Goal: Task Accomplishment & Management: Manage account settings

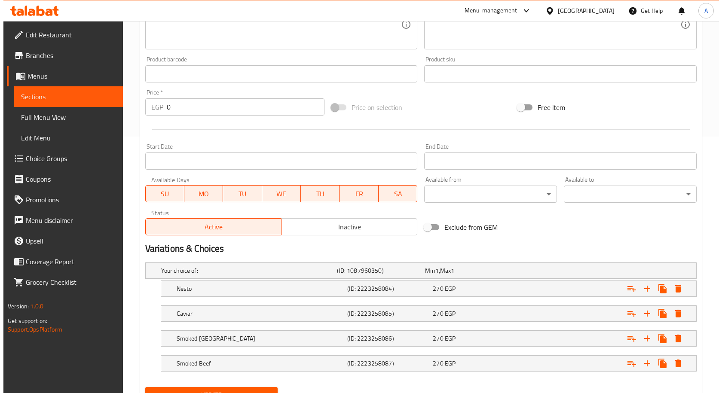
scroll to position [296, 0]
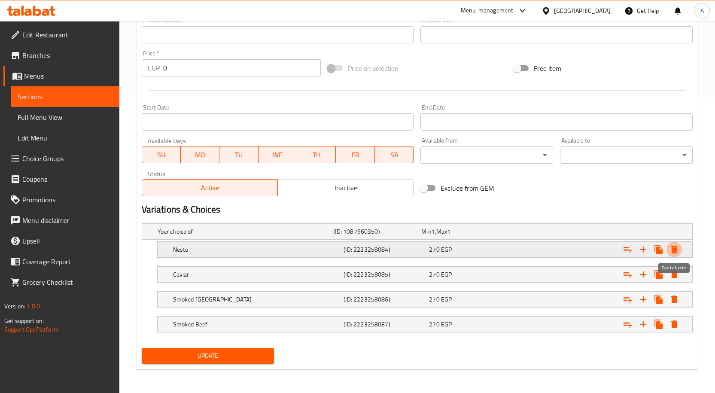
click at [675, 249] on icon "Expand" at bounding box center [675, 250] width 6 height 8
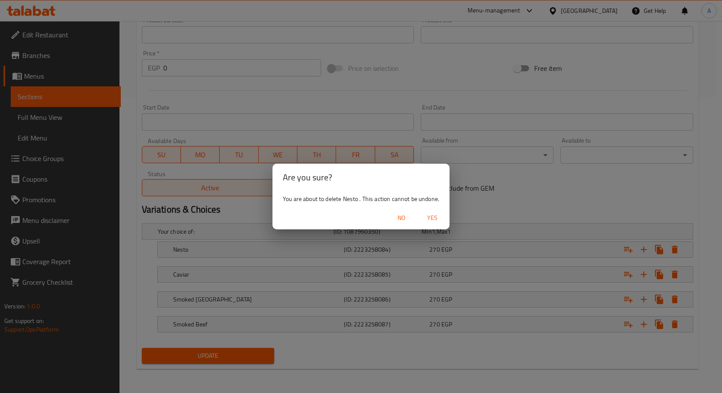
click at [430, 220] on span "Yes" at bounding box center [432, 218] width 21 height 11
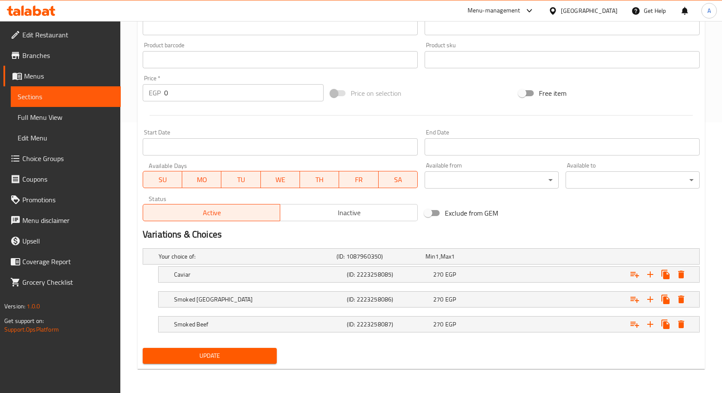
scroll to position [271, 0]
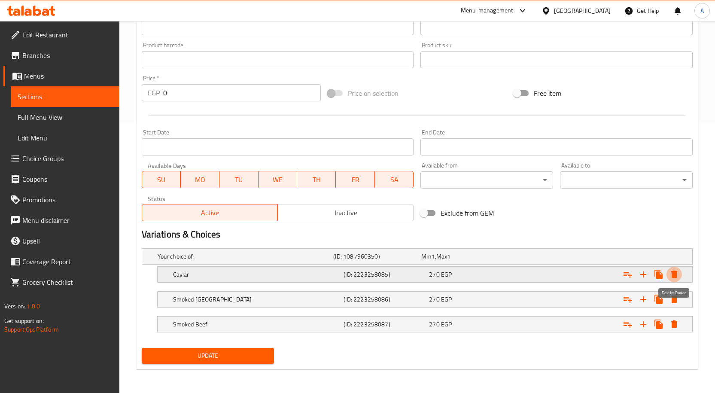
click at [673, 274] on icon "Expand" at bounding box center [675, 275] width 6 height 8
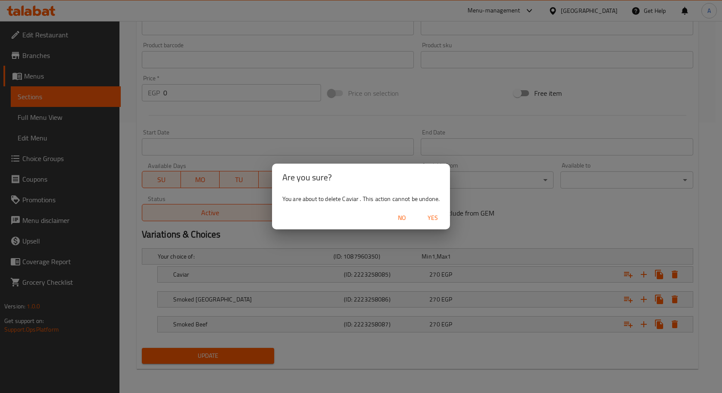
click at [440, 223] on button "Yes" at bounding box center [433, 218] width 28 height 16
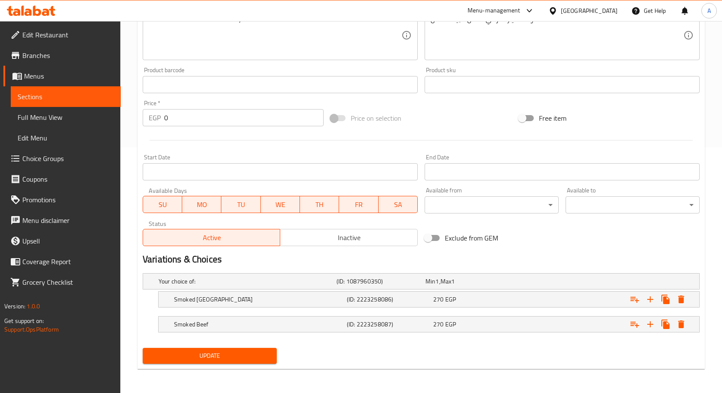
scroll to position [246, 0]
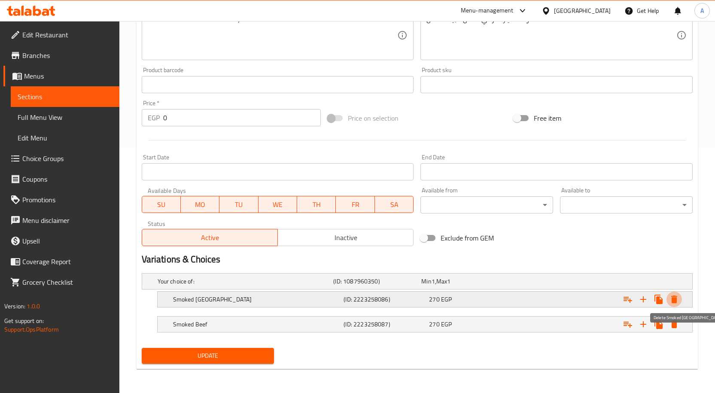
click at [672, 302] on icon "Expand" at bounding box center [675, 299] width 10 height 10
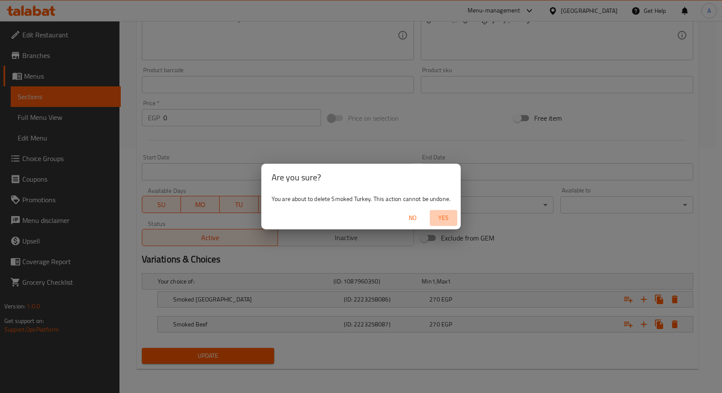
click at [447, 218] on span "Yes" at bounding box center [443, 218] width 21 height 11
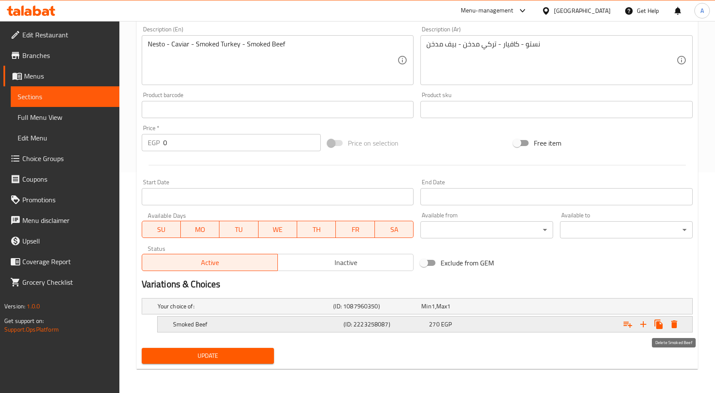
click at [677, 324] on icon "Expand" at bounding box center [675, 324] width 10 height 10
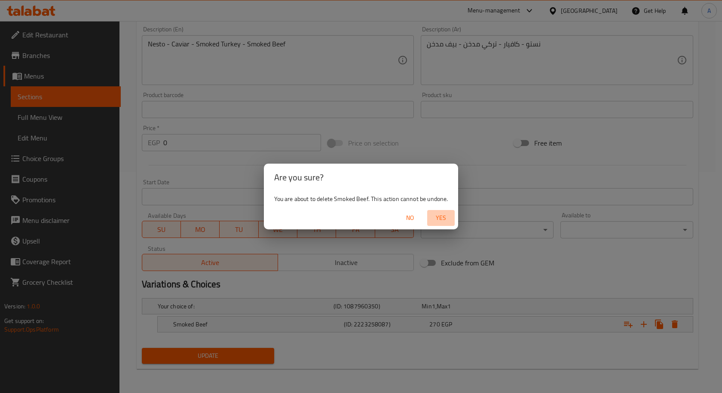
click at [446, 217] on span "Yes" at bounding box center [441, 218] width 21 height 11
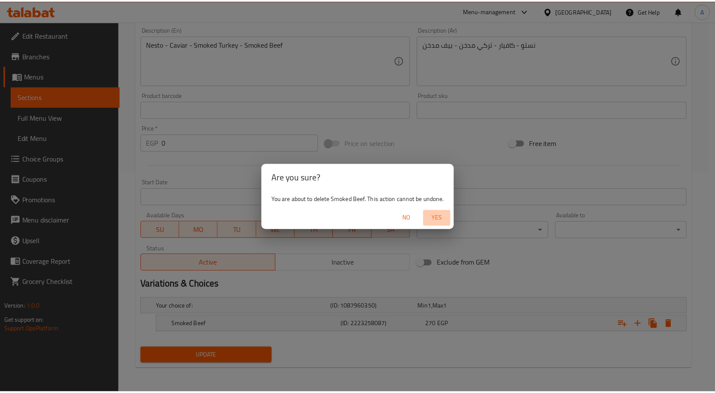
scroll to position [218, 0]
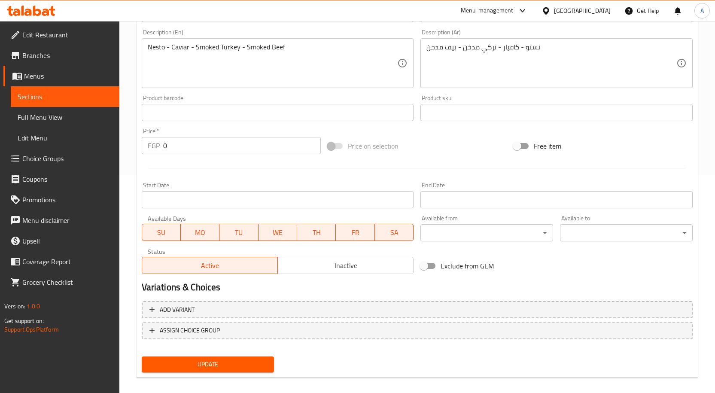
click at [251, 365] on span "Update" at bounding box center [208, 364] width 119 height 11
